Goal: Information Seeking & Learning: Learn about a topic

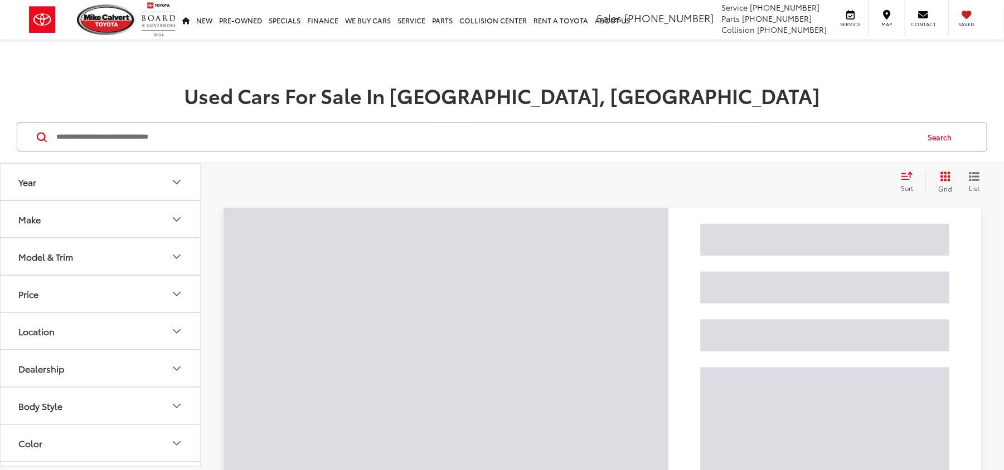
click at [134, 143] on input "Search by Make, Model, or Keyword" at bounding box center [486, 137] width 862 height 27
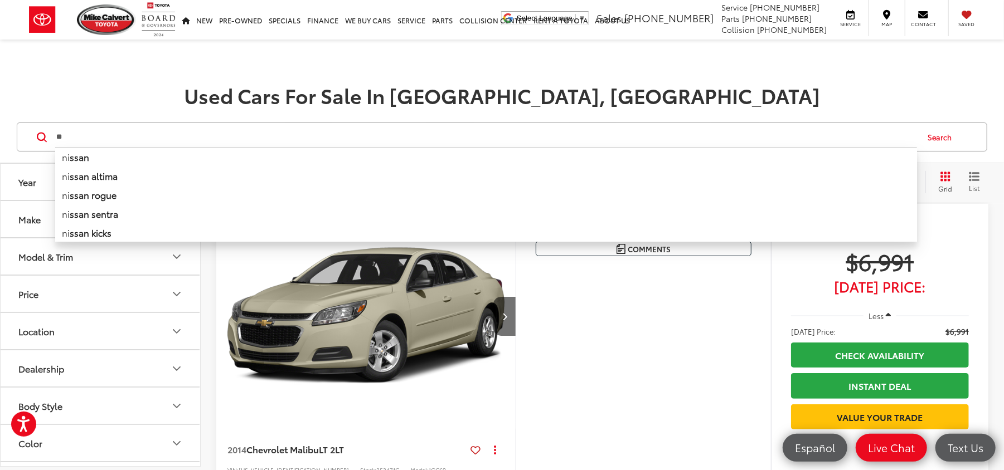
type input "*"
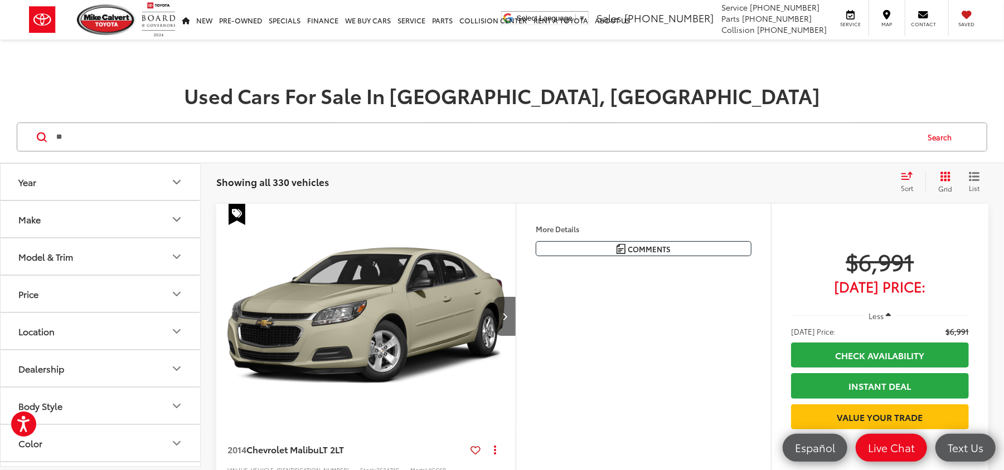
type input "*"
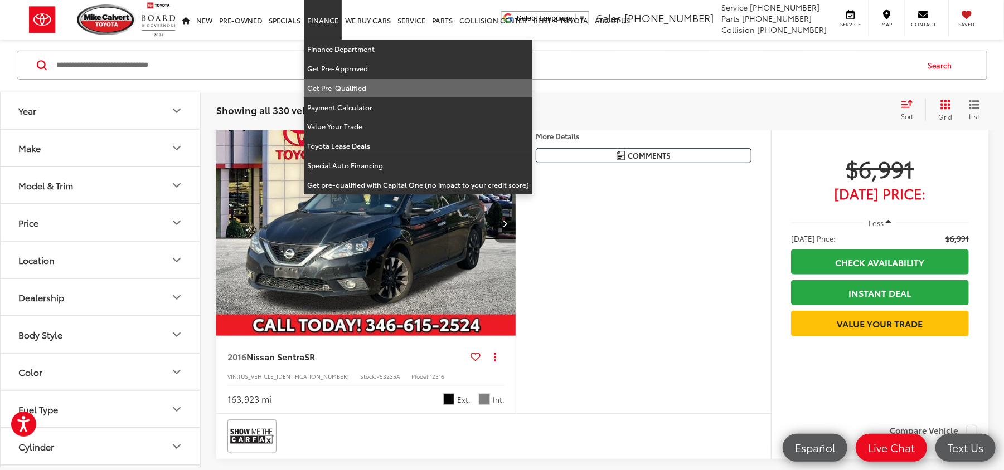
scroll to position [446, 0]
